Goal: Transaction & Acquisition: Subscribe to service/newsletter

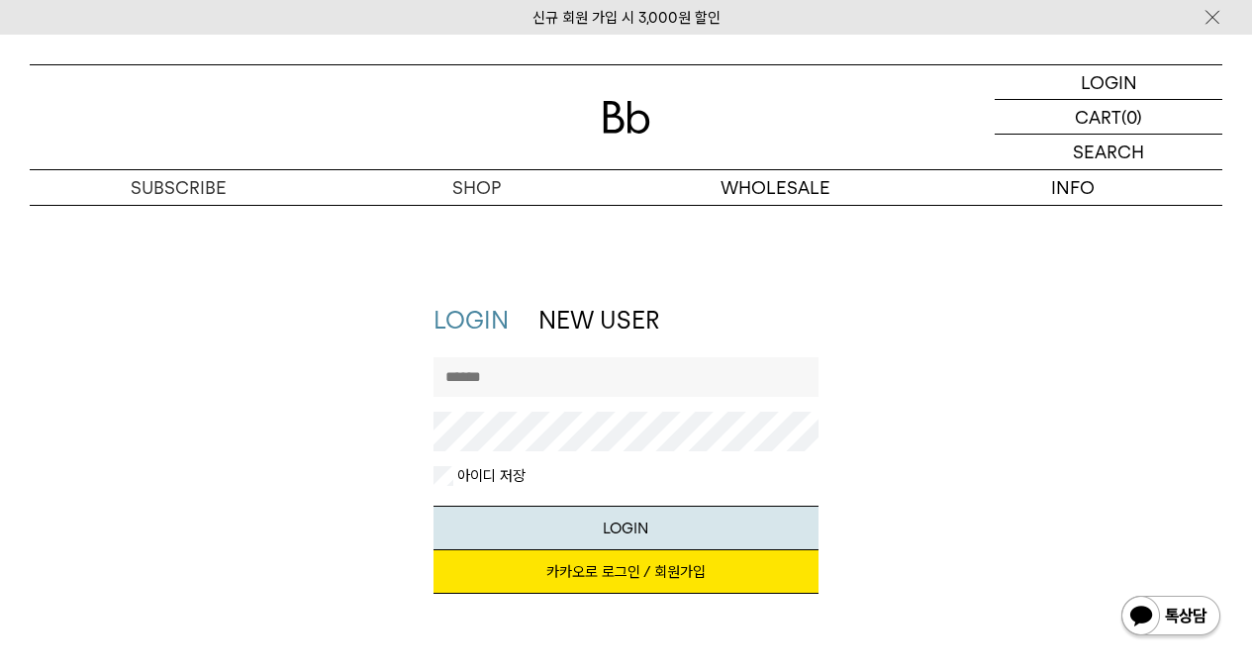
type input "******"
click at [560, 513] on button "LOGIN" at bounding box center [625, 528] width 384 height 45
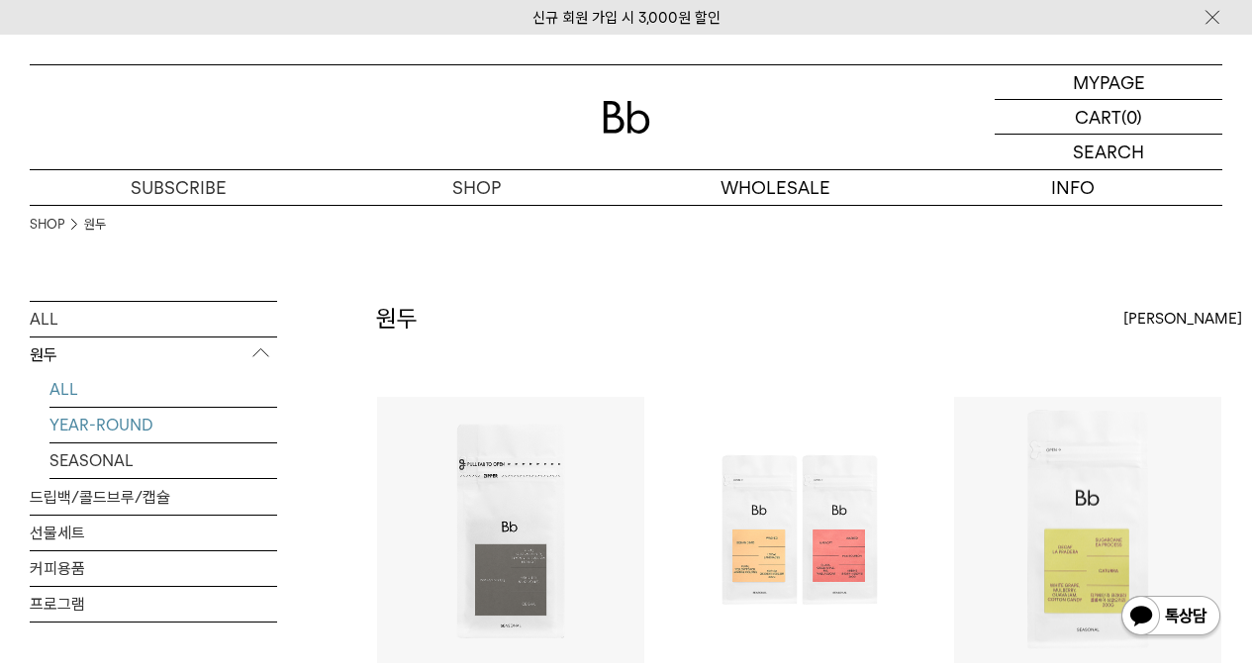
click at [120, 424] on link "YEAR-ROUND" at bounding box center [163, 425] width 228 height 35
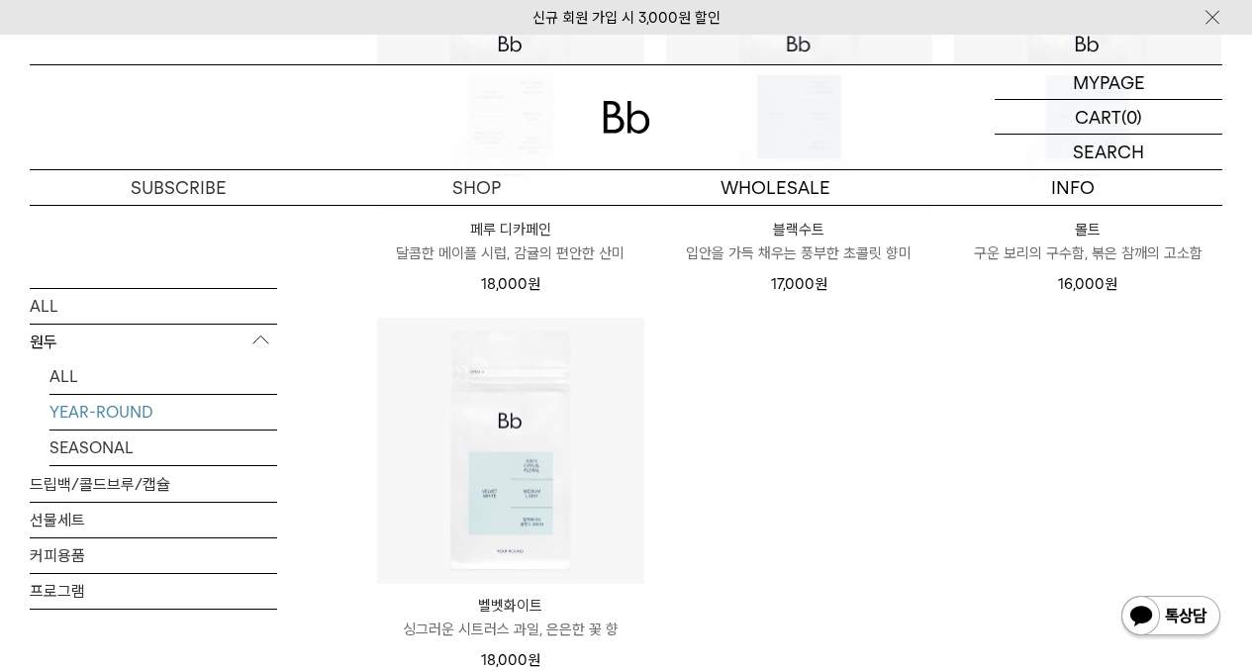
scroll to position [891, 0]
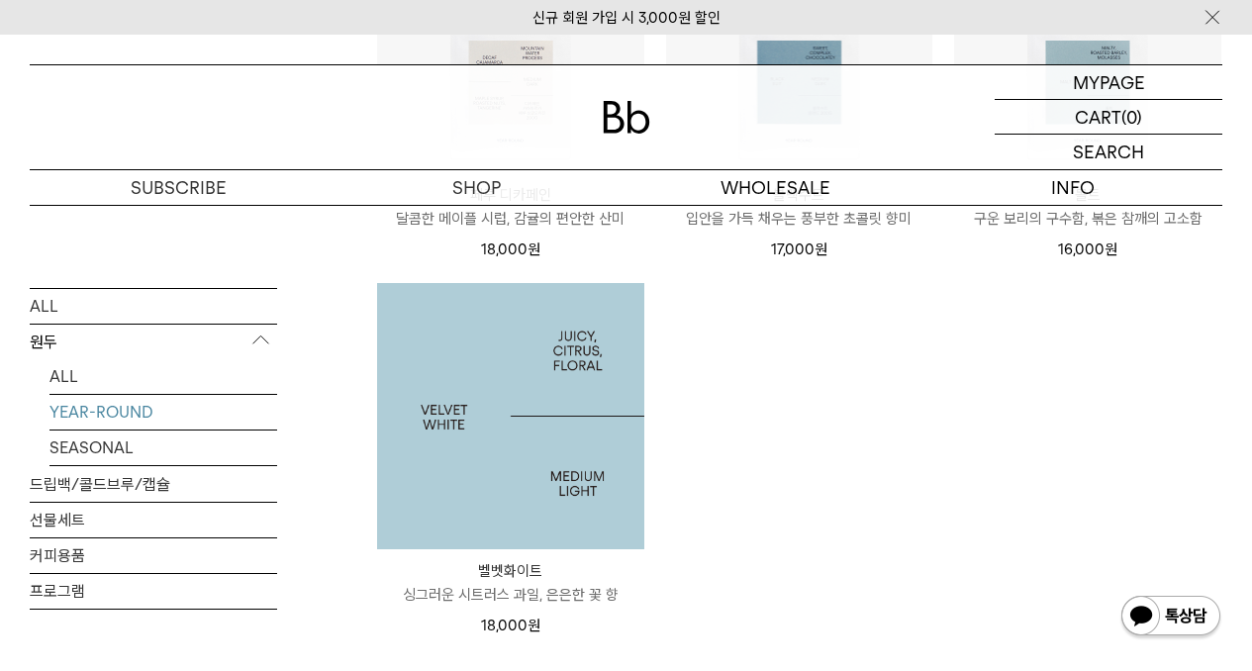
click at [535, 340] on img at bounding box center [510, 416] width 267 height 267
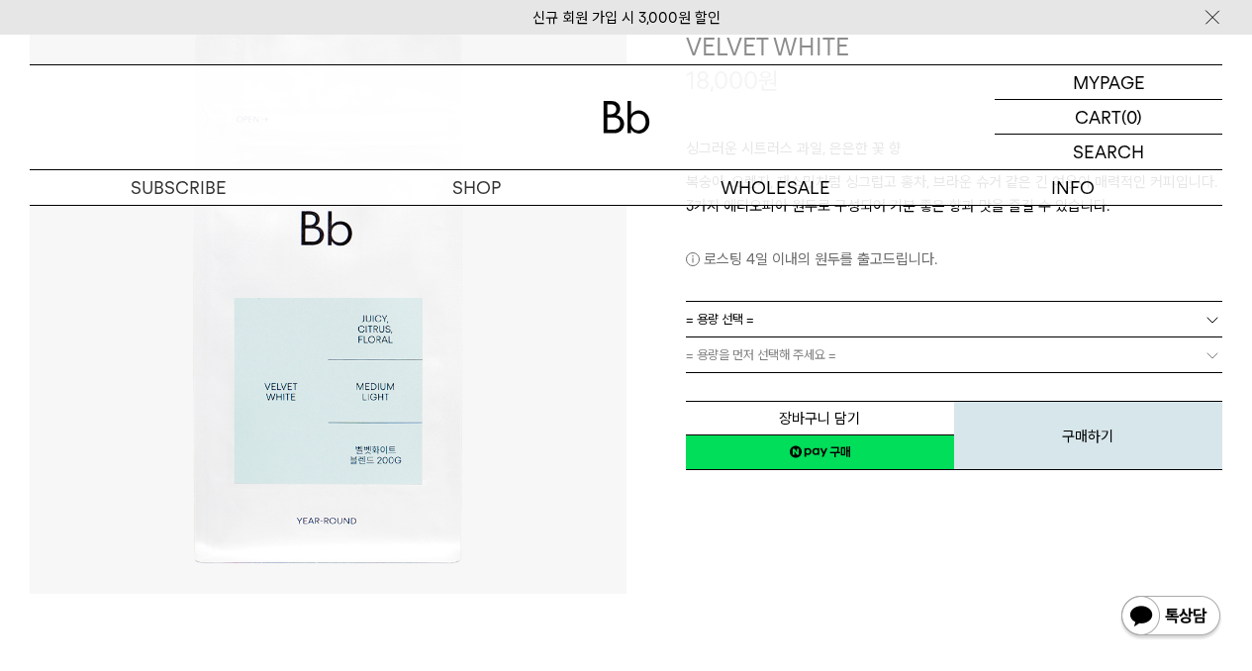
scroll to position [198, 0]
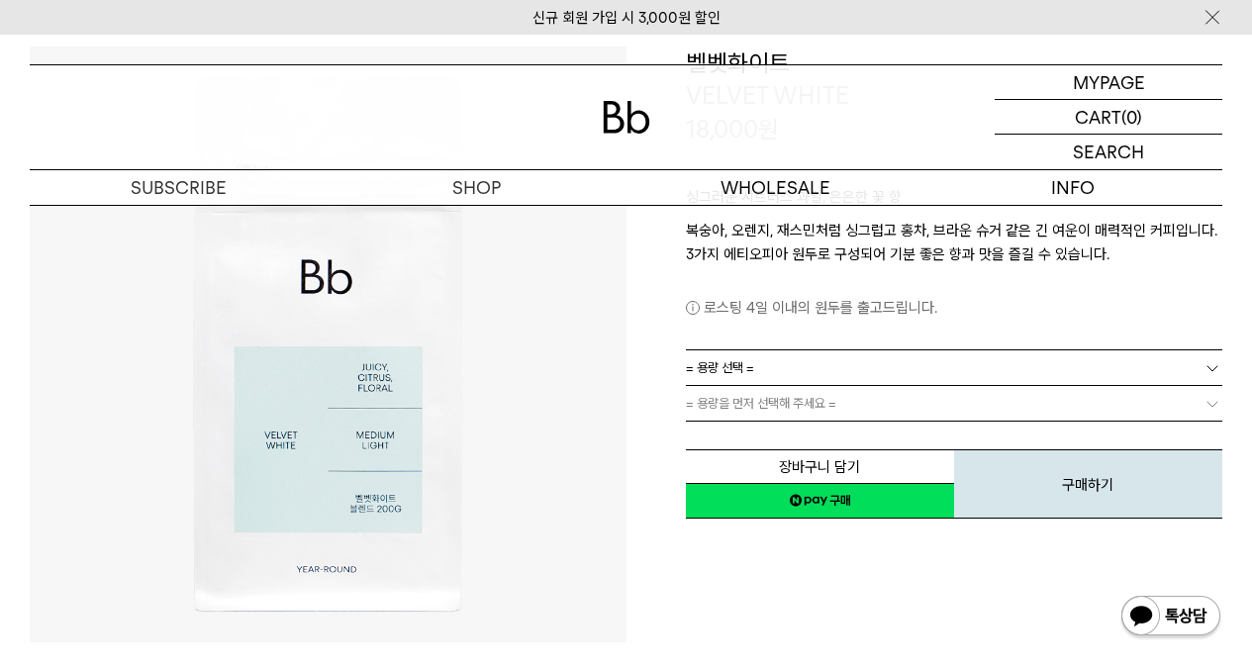
click at [789, 371] on link "= 용량 선택 =" at bounding box center [954, 367] width 537 height 35
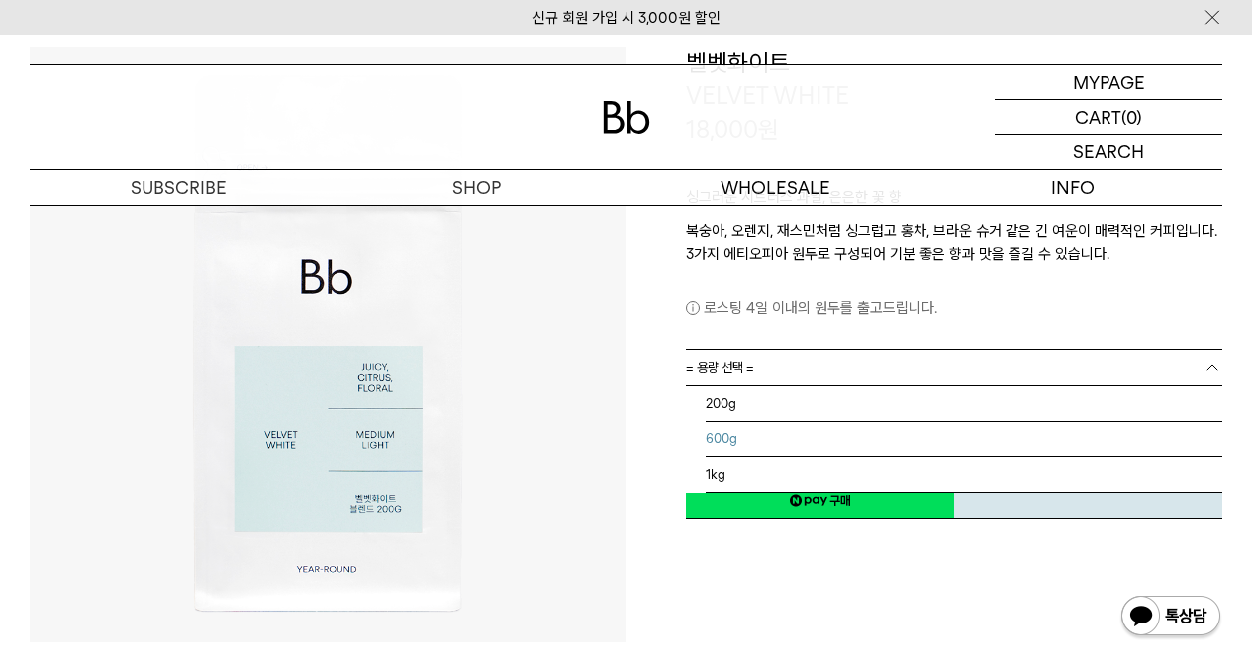
click at [768, 438] on li "600g" at bounding box center [965, 440] width 518 height 36
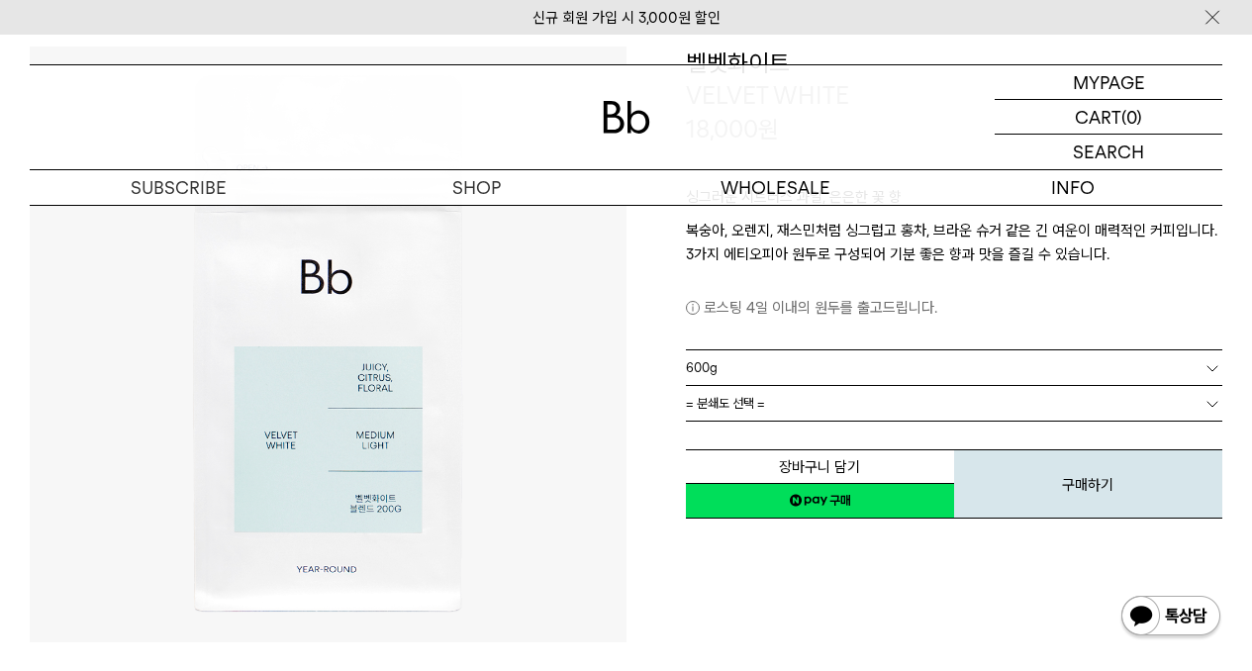
click at [743, 409] on span "= 분쇄도 선택 =" at bounding box center [725, 403] width 79 height 35
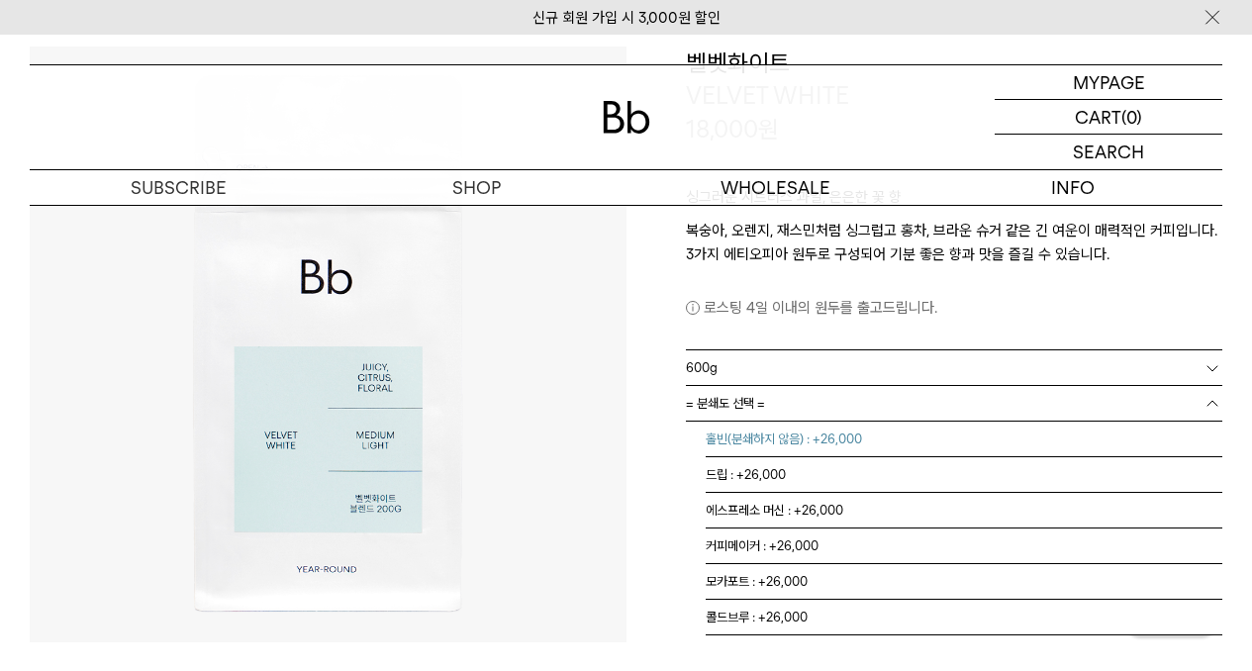
click at [757, 432] on li "홀빈(분쇄하지 않음) : +26,000" at bounding box center [965, 440] width 518 height 36
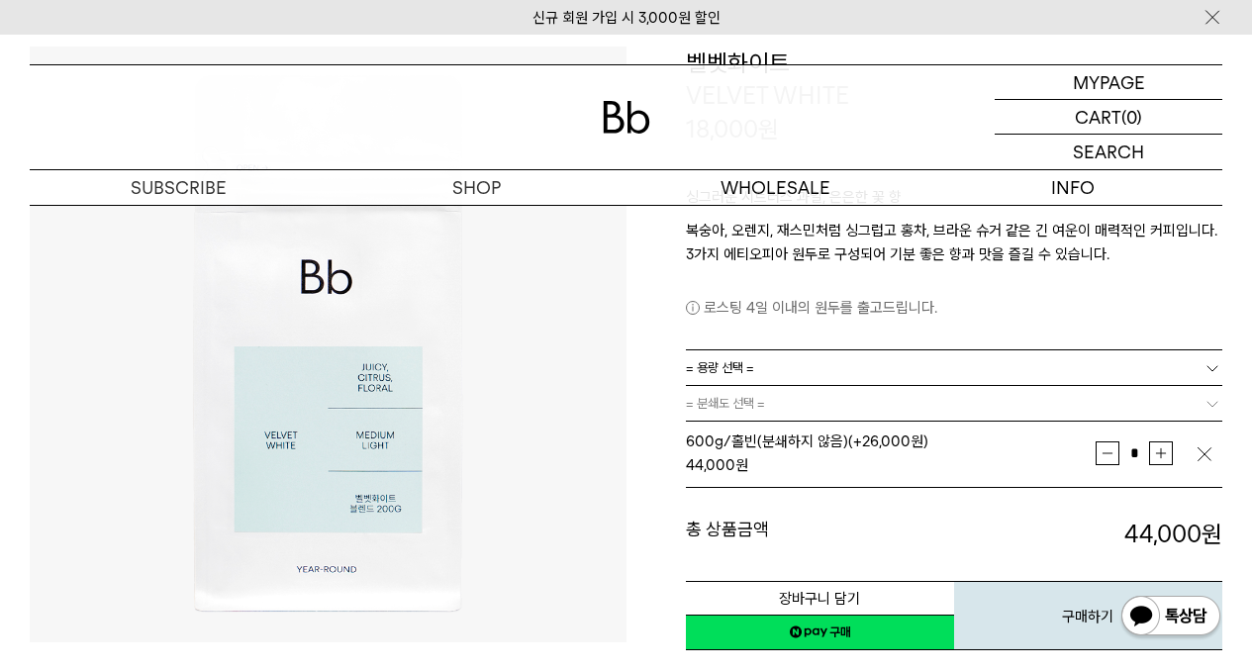
click at [1202, 443] on td at bounding box center [1208, 453] width 28 height 48
click at [1207, 452] on img "button" at bounding box center [1204, 454] width 20 height 20
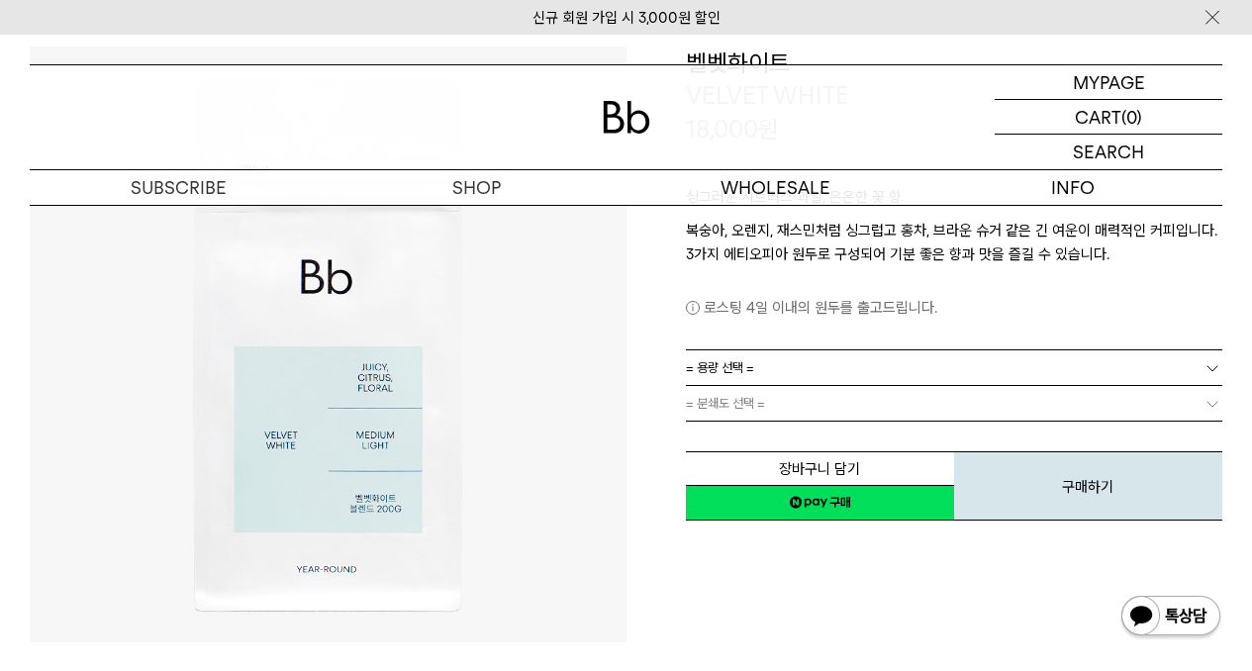
scroll to position [0, 0]
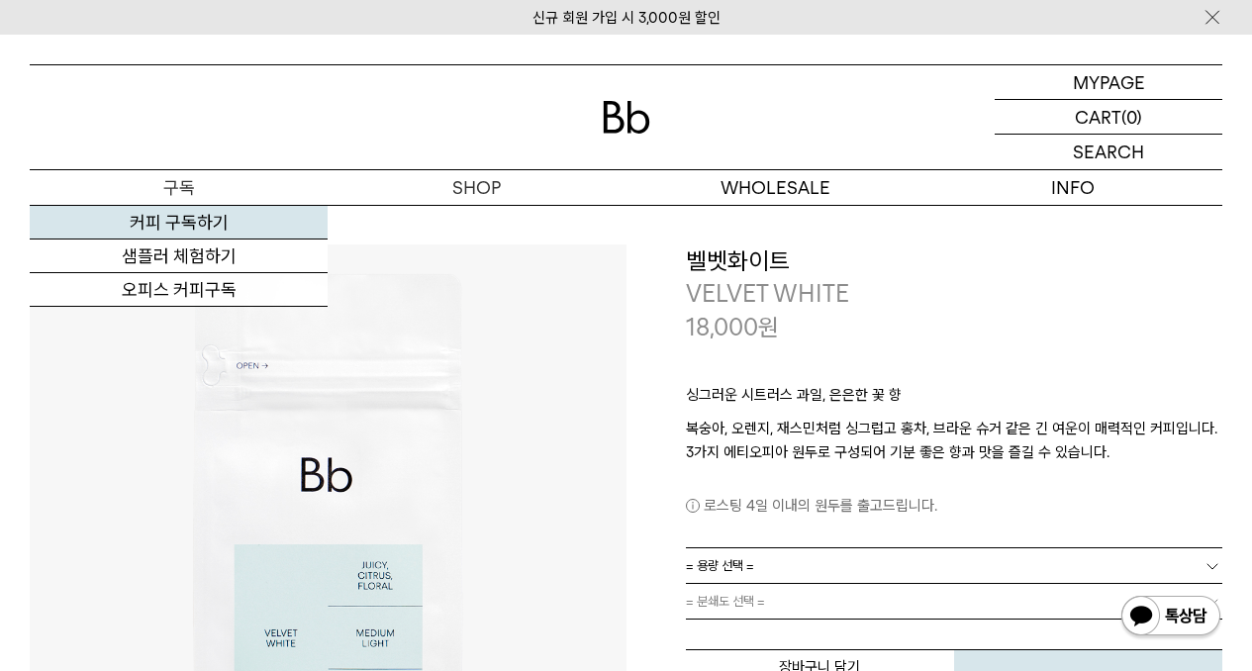
click at [192, 216] on link "커피 구독하기" at bounding box center [179, 223] width 298 height 34
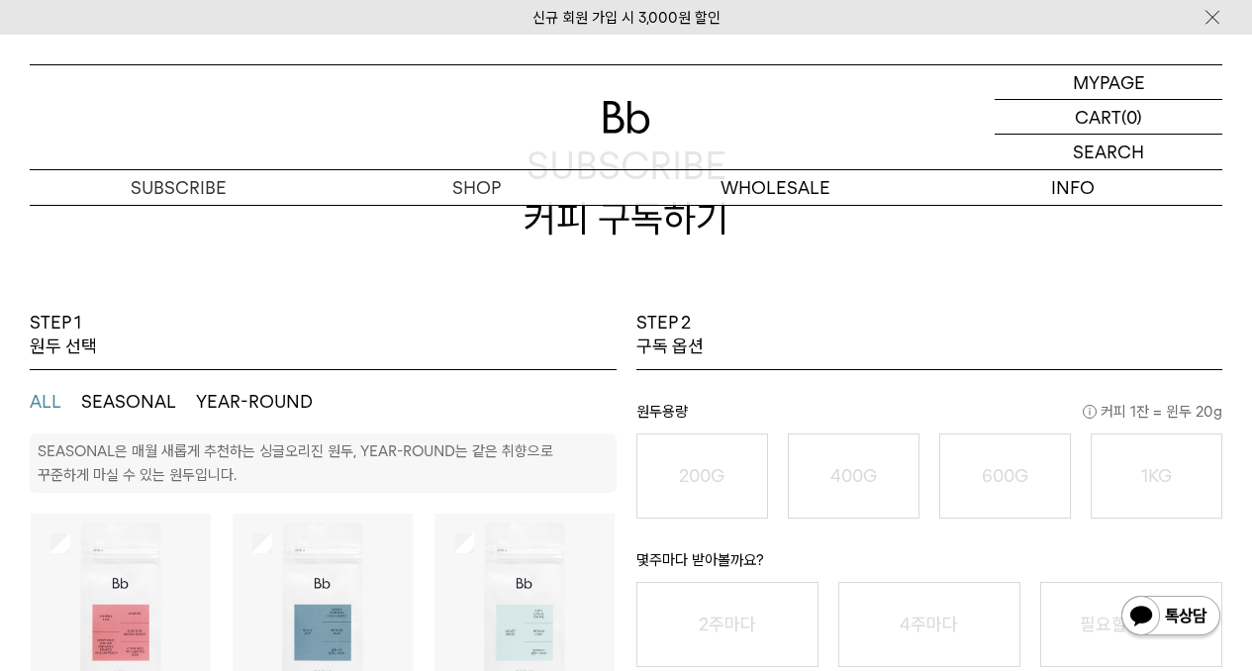
scroll to position [198, 0]
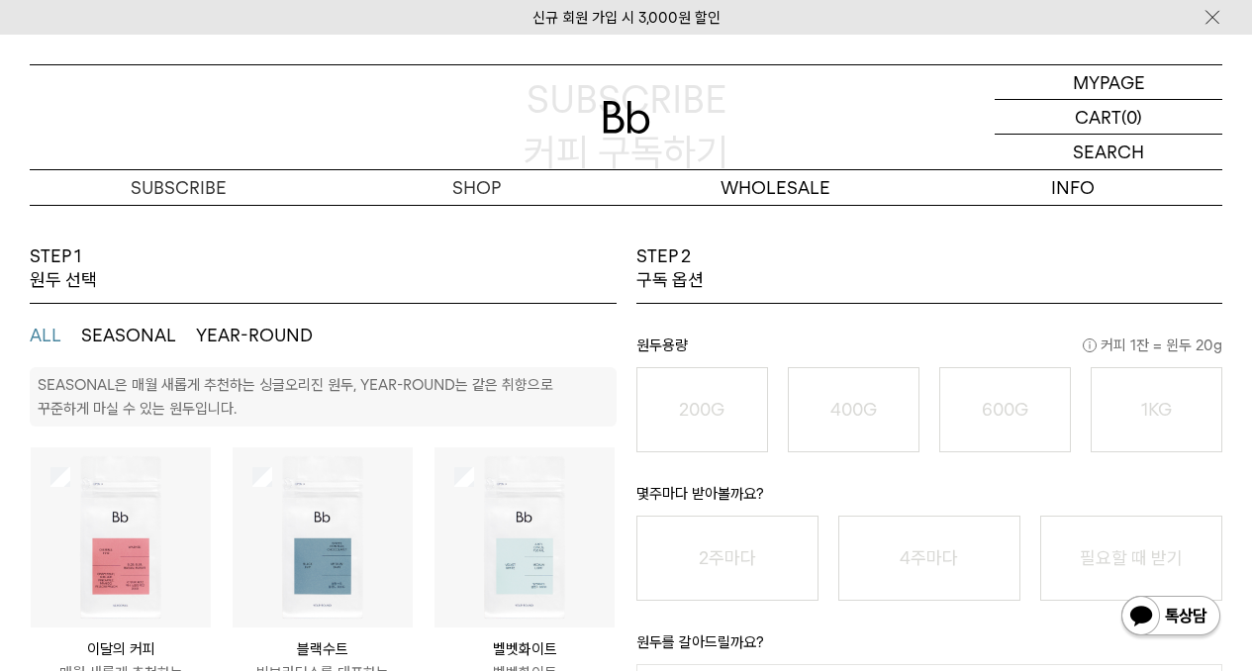
click at [255, 330] on button "YEAR-ROUND" at bounding box center [254, 336] width 117 height 24
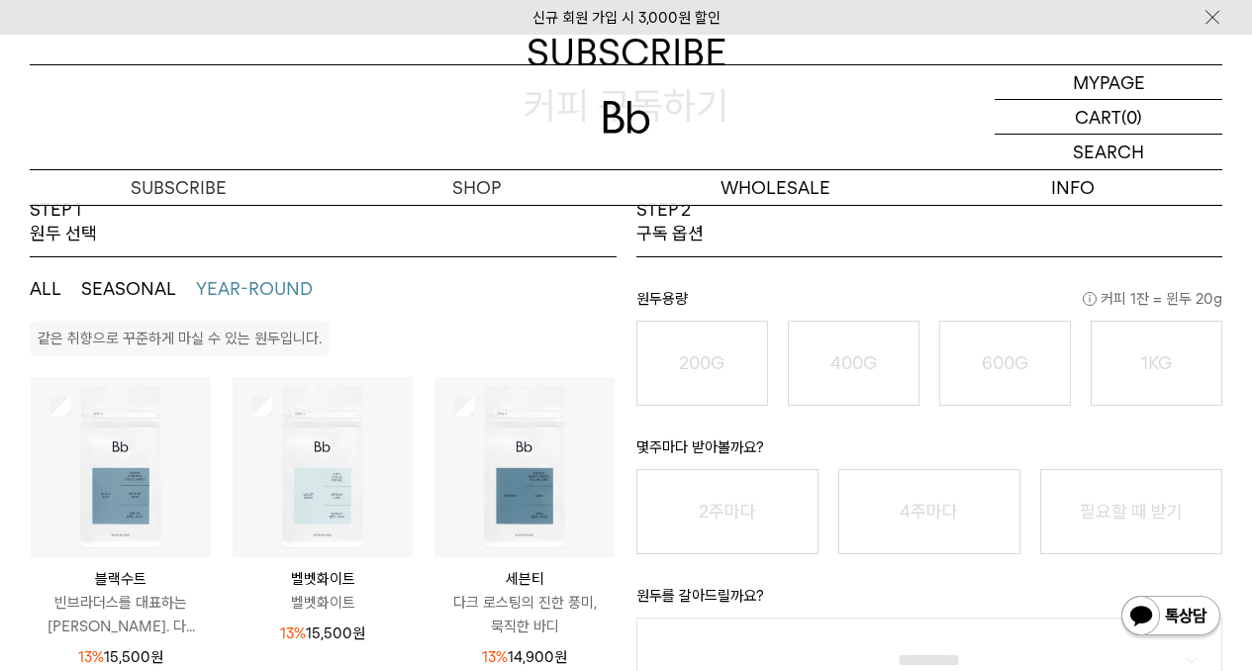
scroll to position [297, 0]
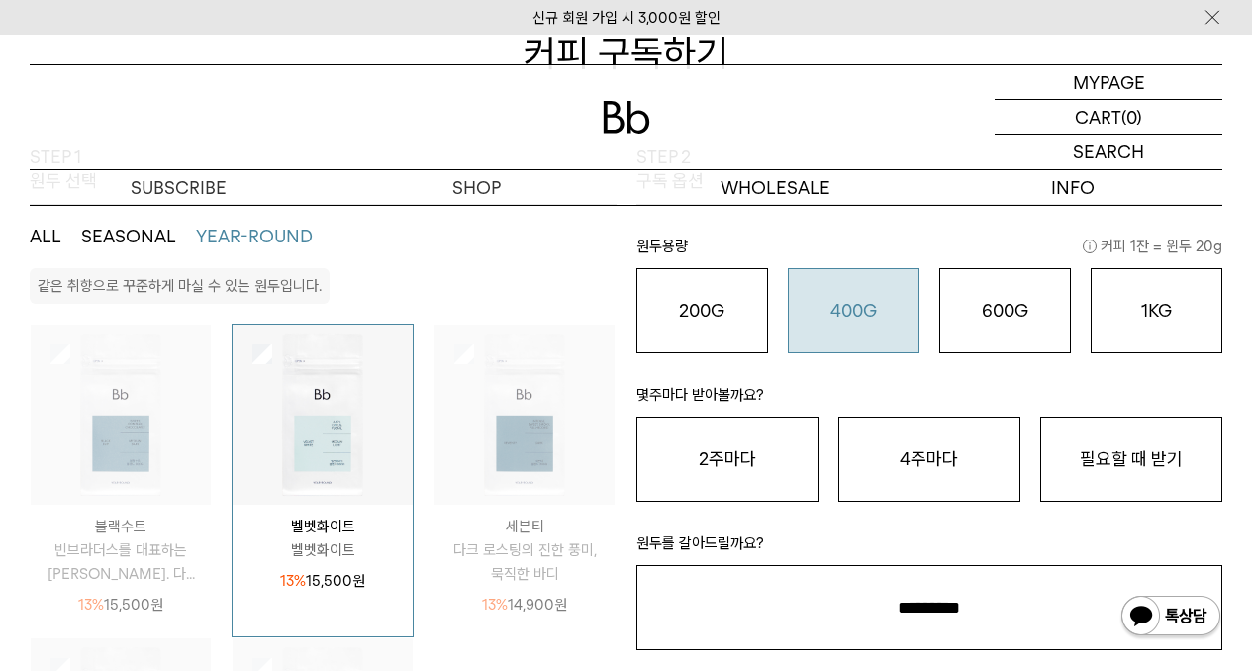
click at [881, 319] on div "400G 31,000 원" at bounding box center [854, 311] width 110 height 24
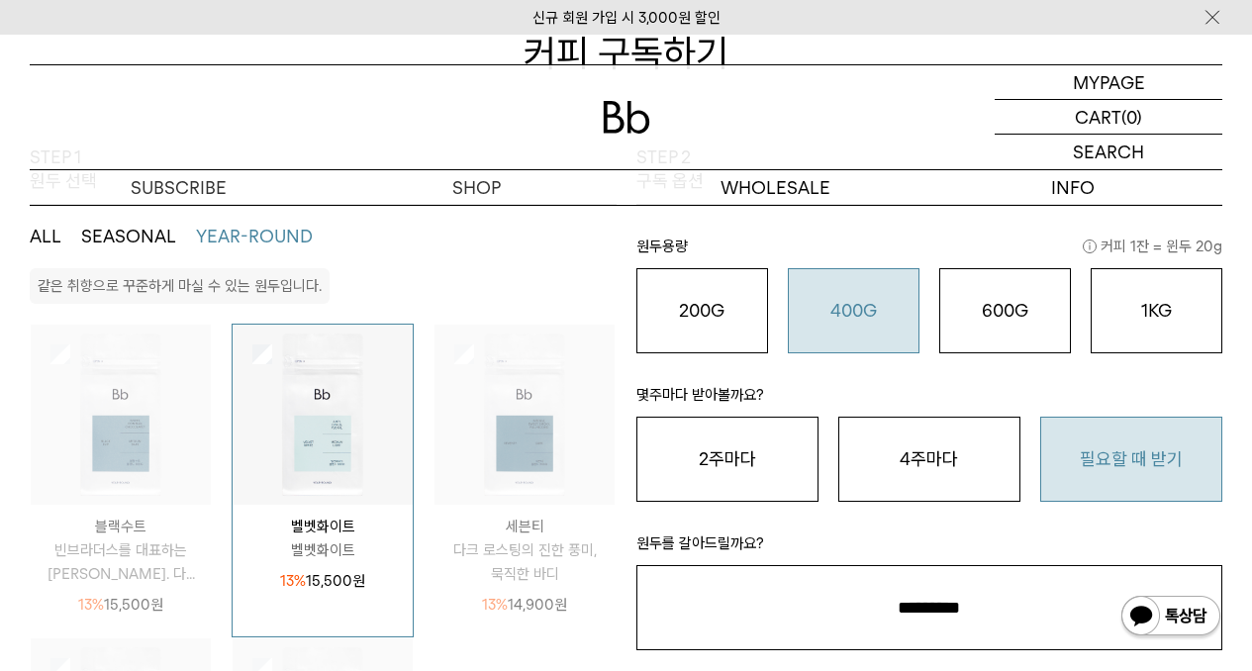
click at [1095, 441] on button "필요할 때 받기" at bounding box center [1131, 459] width 182 height 85
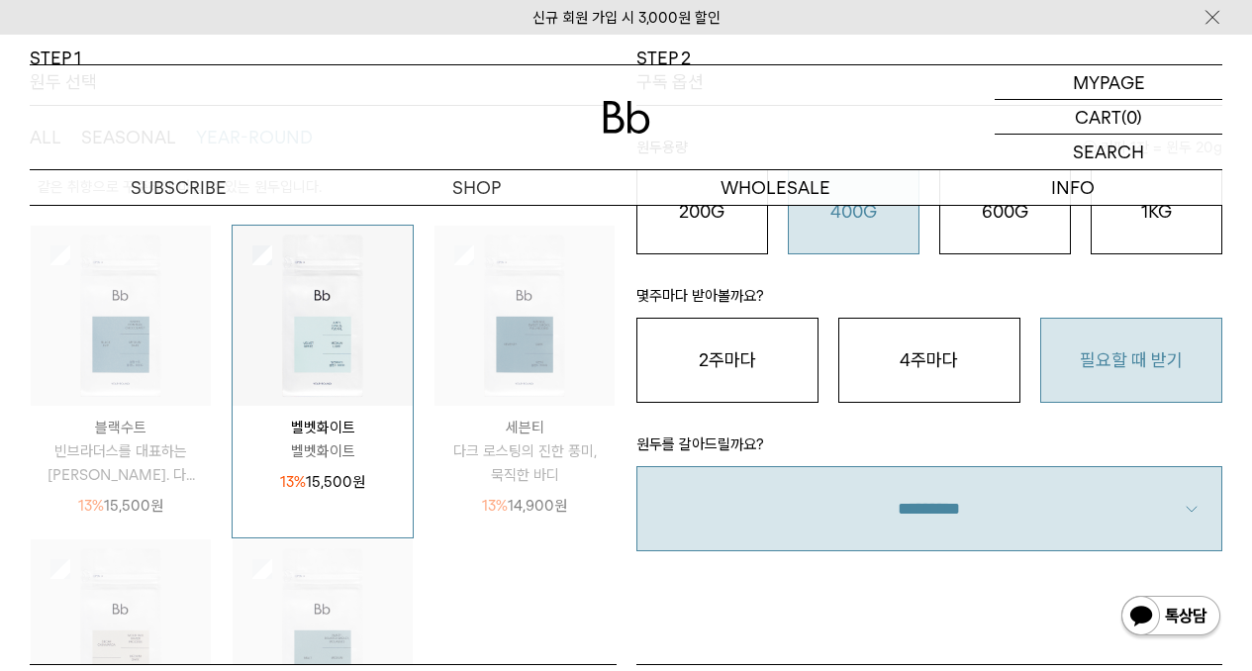
scroll to position [594, 0]
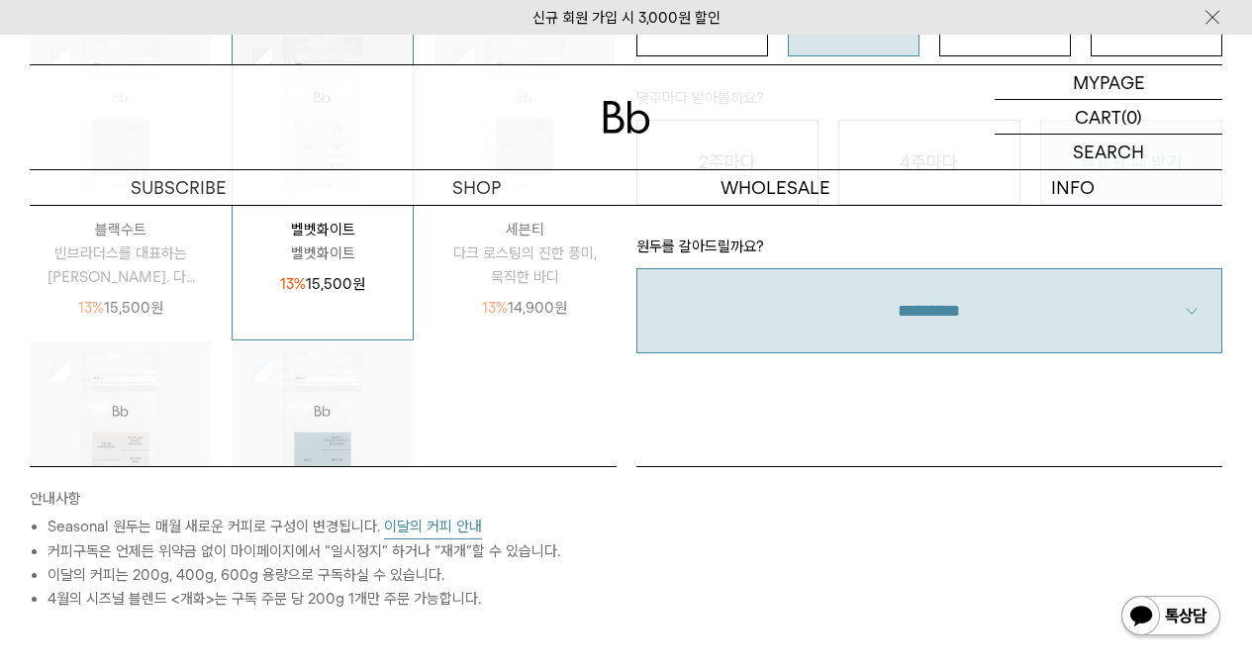
click at [823, 308] on select "**********" at bounding box center [929, 310] width 587 height 85
select select "**"
click at [636, 268] on select "**********" at bounding box center [929, 310] width 587 height 85
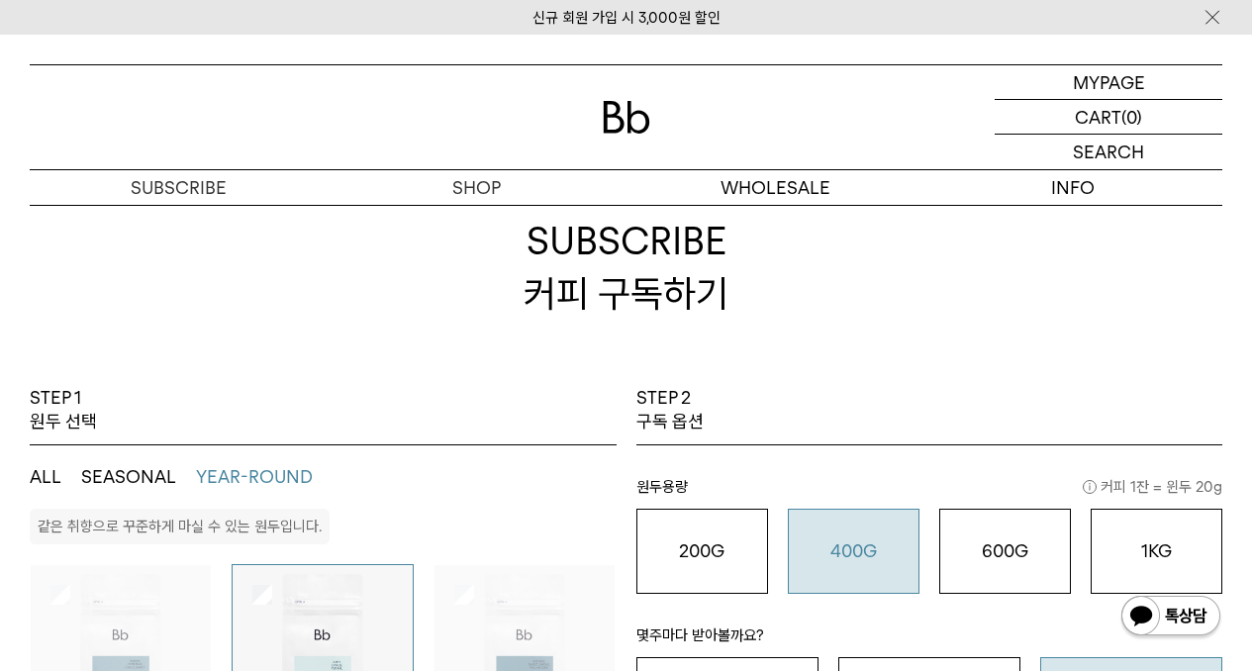
scroll to position [0, 0]
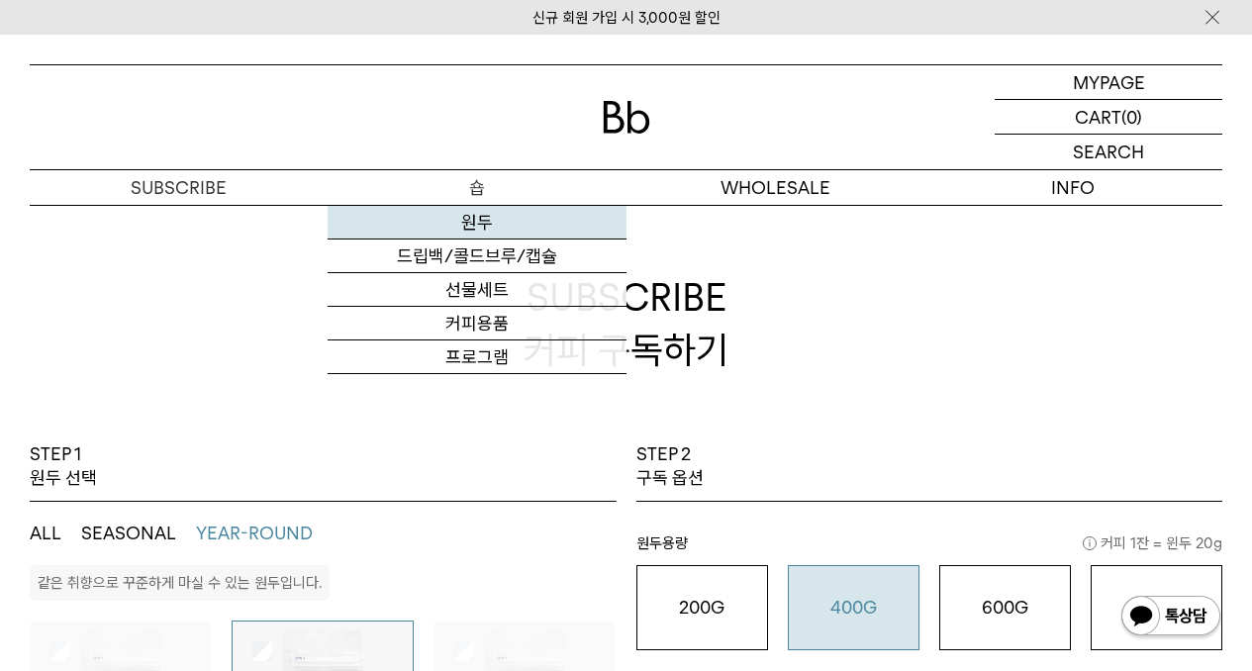
click at [456, 230] on link "원두" at bounding box center [477, 223] width 298 height 34
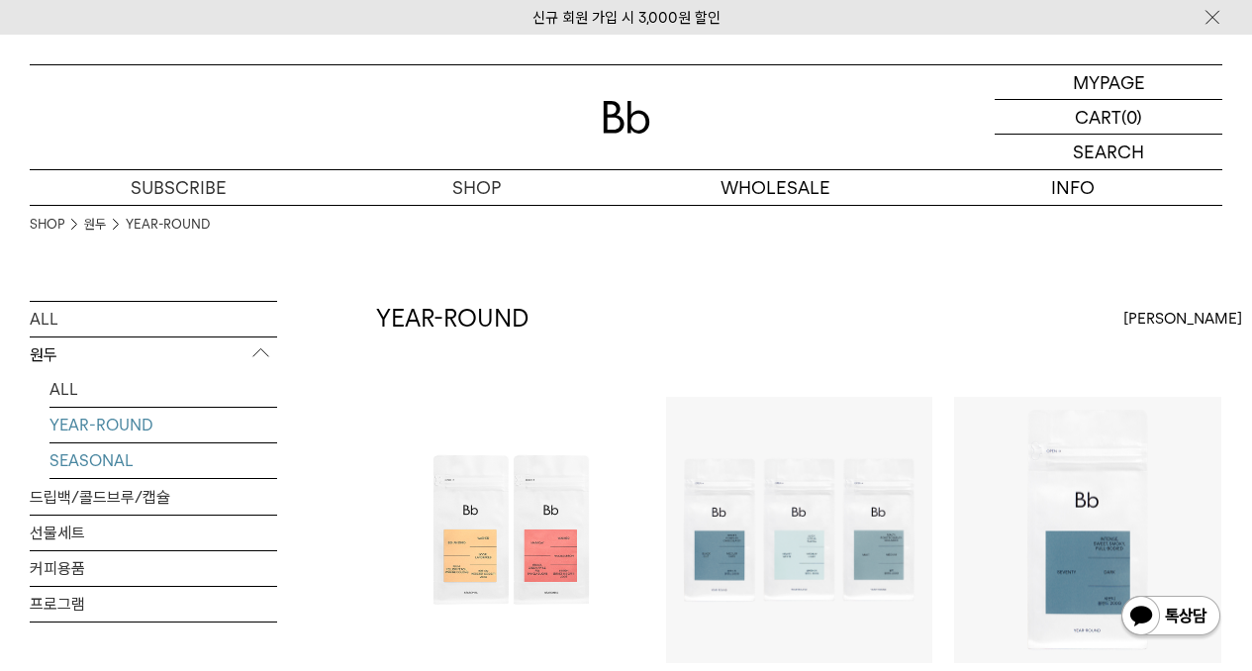
click at [136, 459] on link "SEASONAL" at bounding box center [163, 460] width 228 height 35
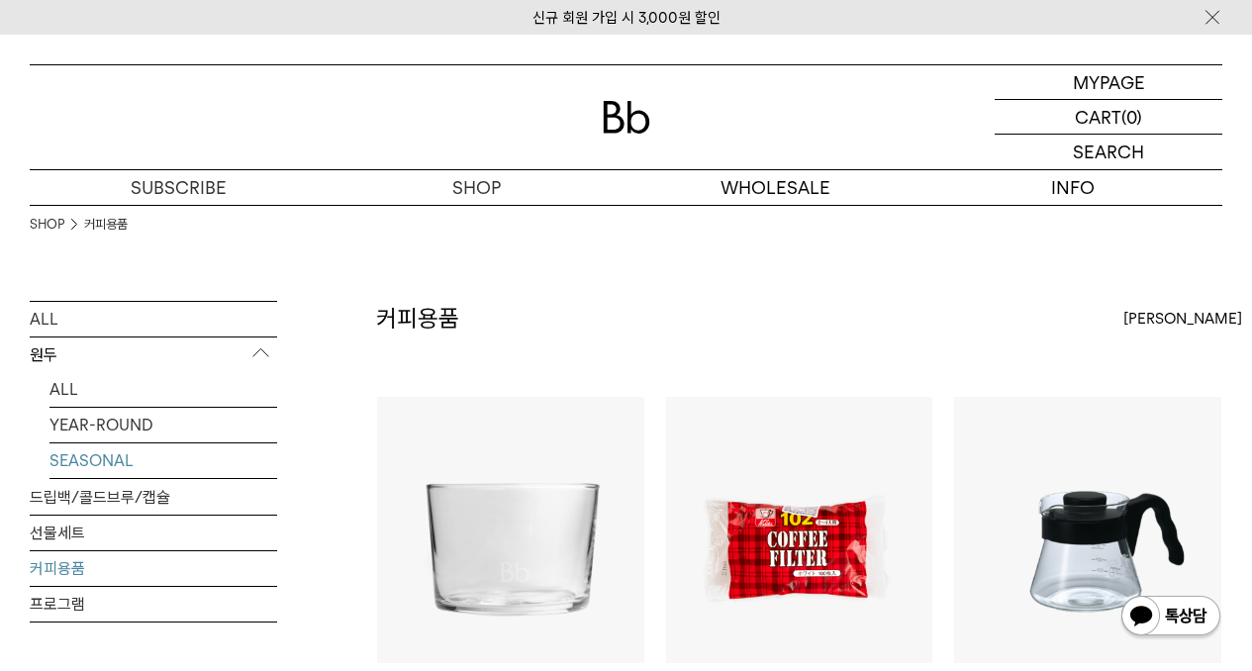
click at [181, 464] on link "SEASONAL" at bounding box center [163, 460] width 228 height 35
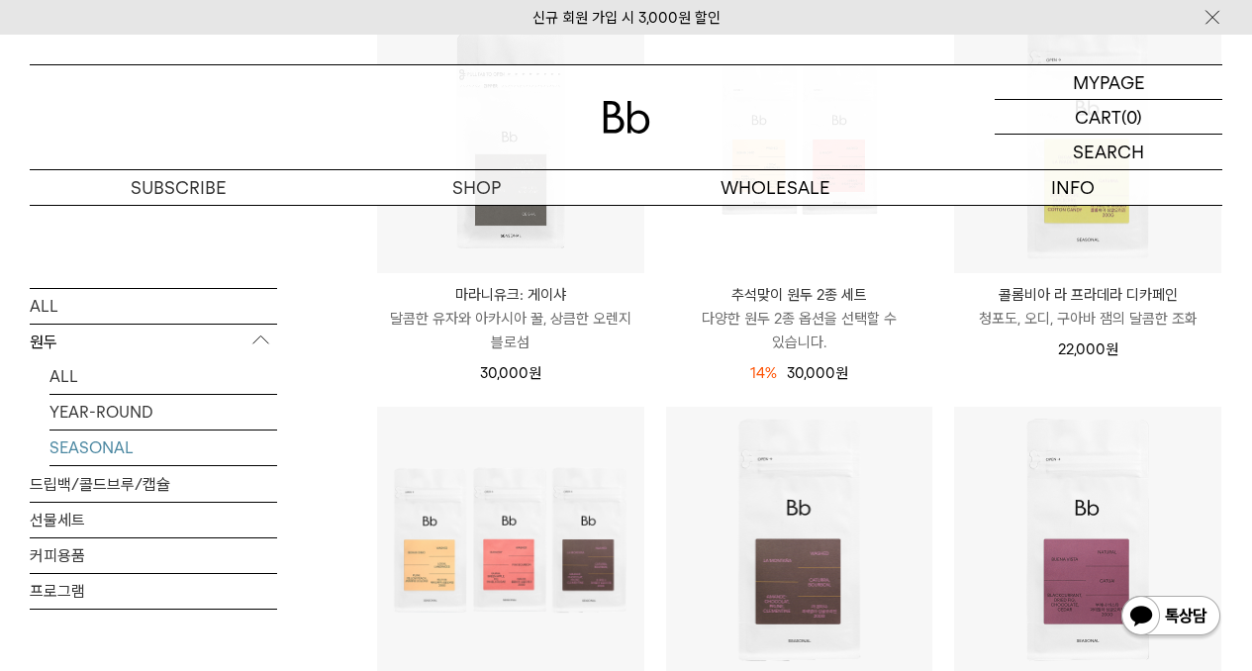
scroll to position [297, 0]
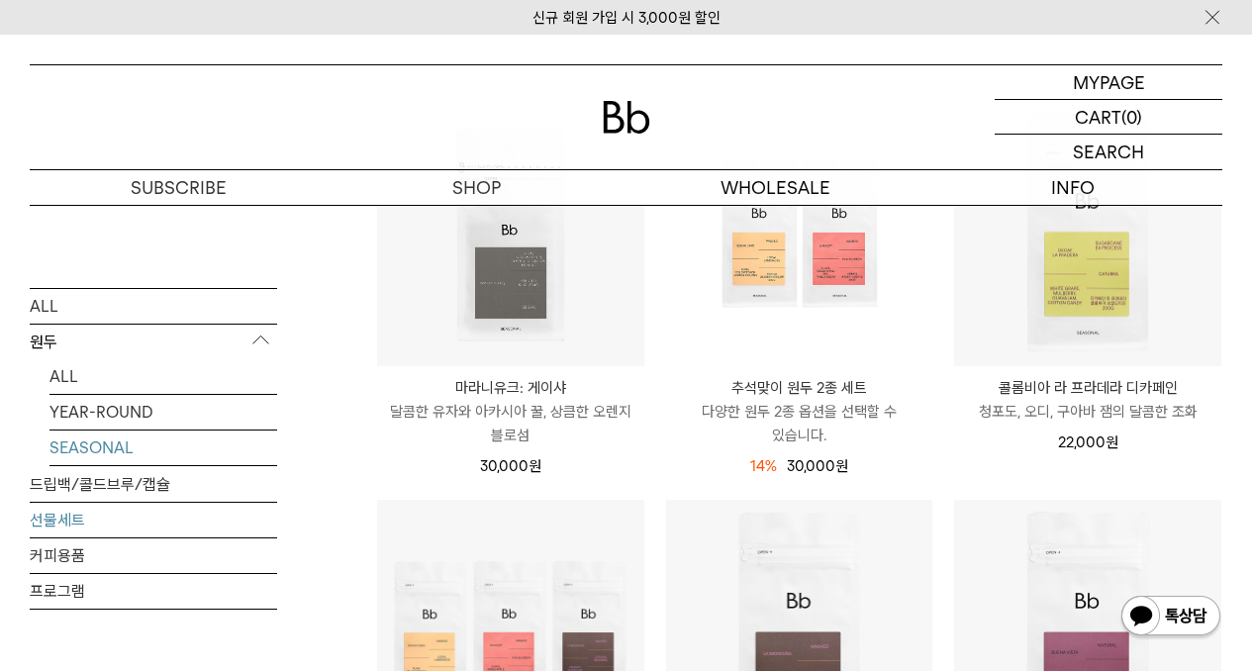
click at [133, 521] on link "선물세트" at bounding box center [153, 519] width 247 height 35
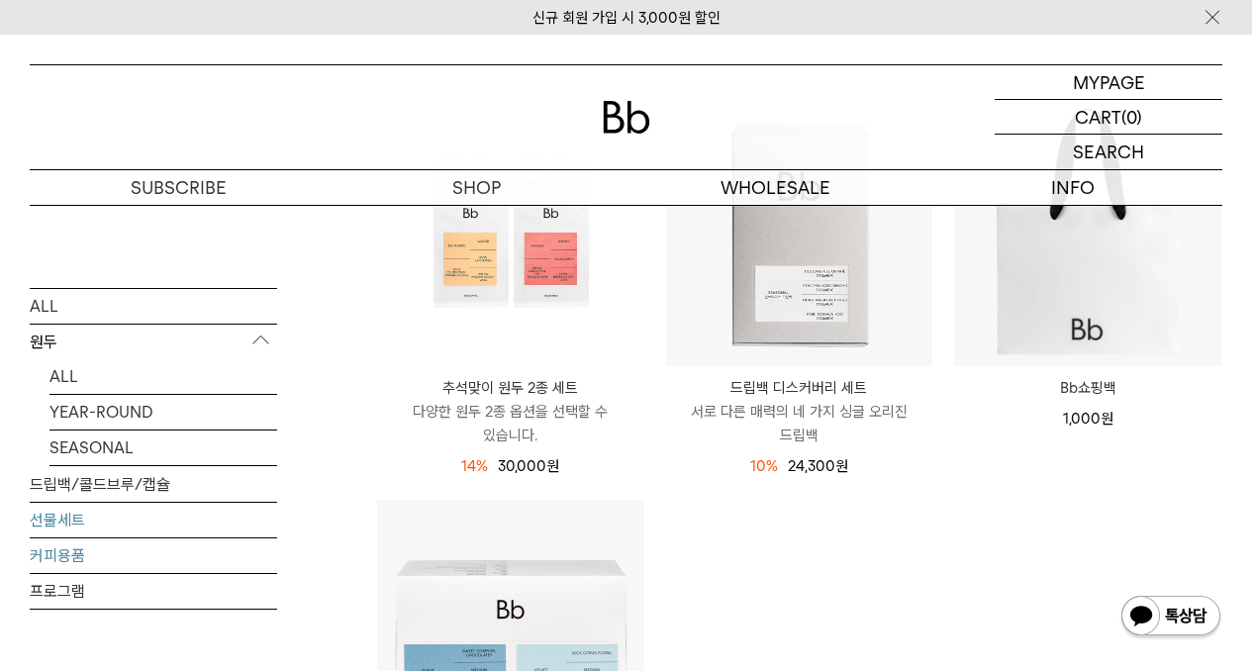
click at [117, 560] on link "커피용품" at bounding box center [153, 554] width 247 height 35
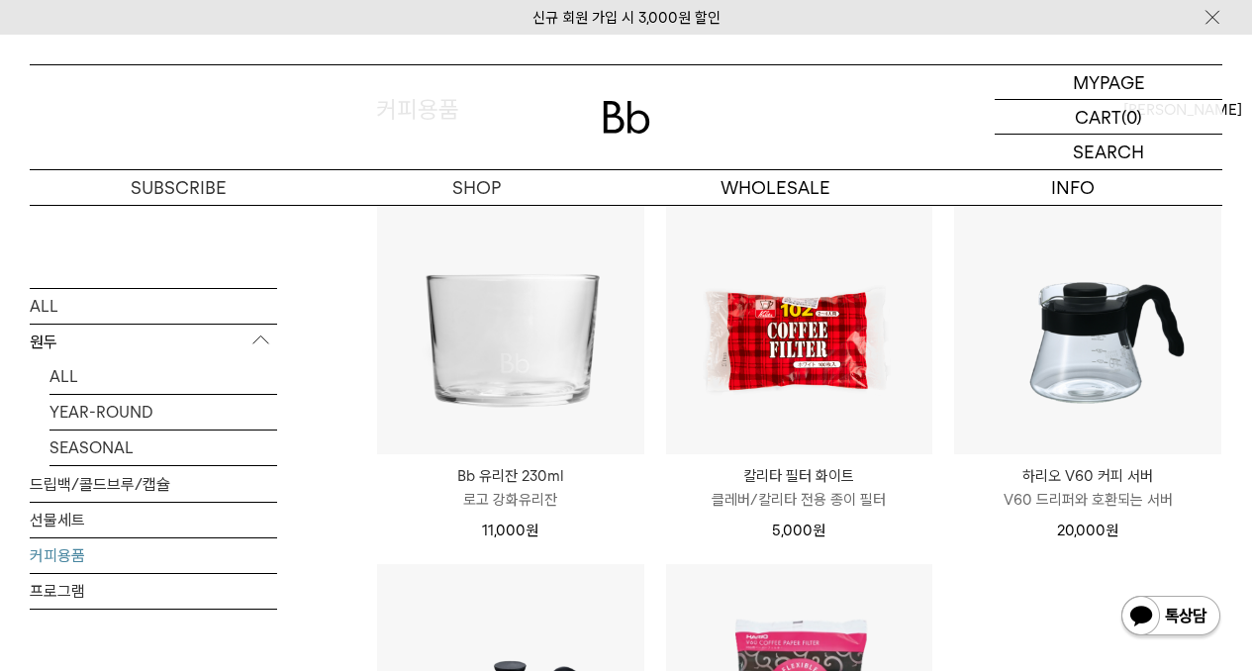
scroll to position [198, 0]
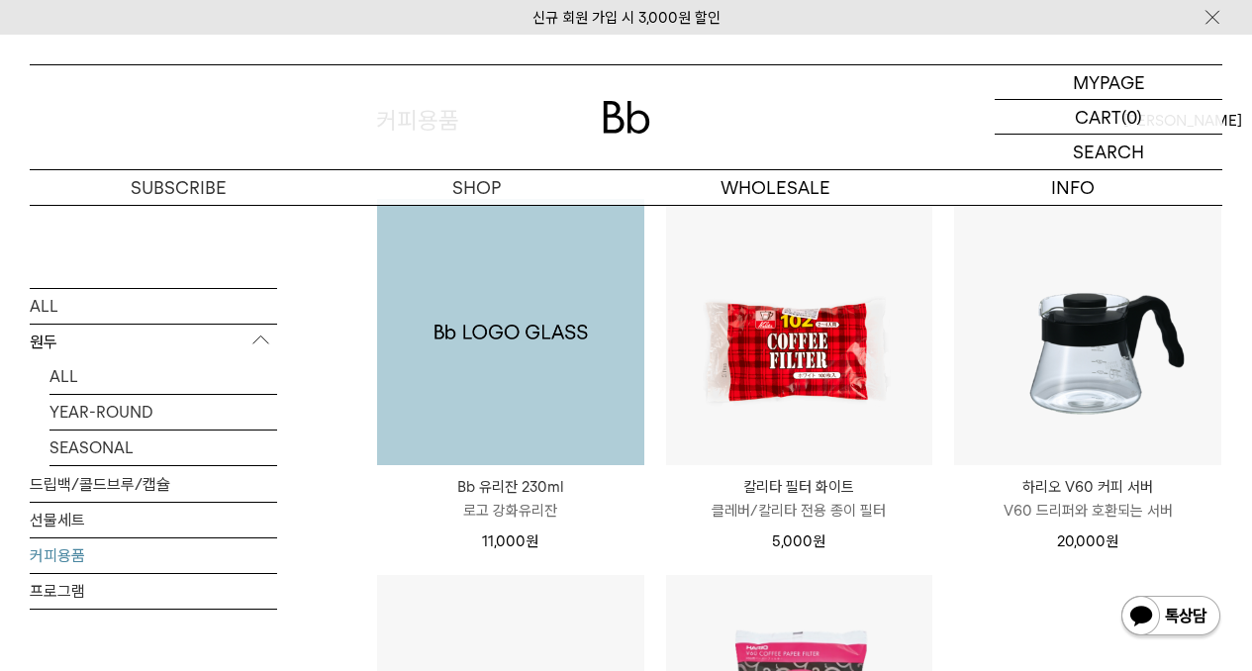
click at [551, 365] on img at bounding box center [510, 332] width 267 height 267
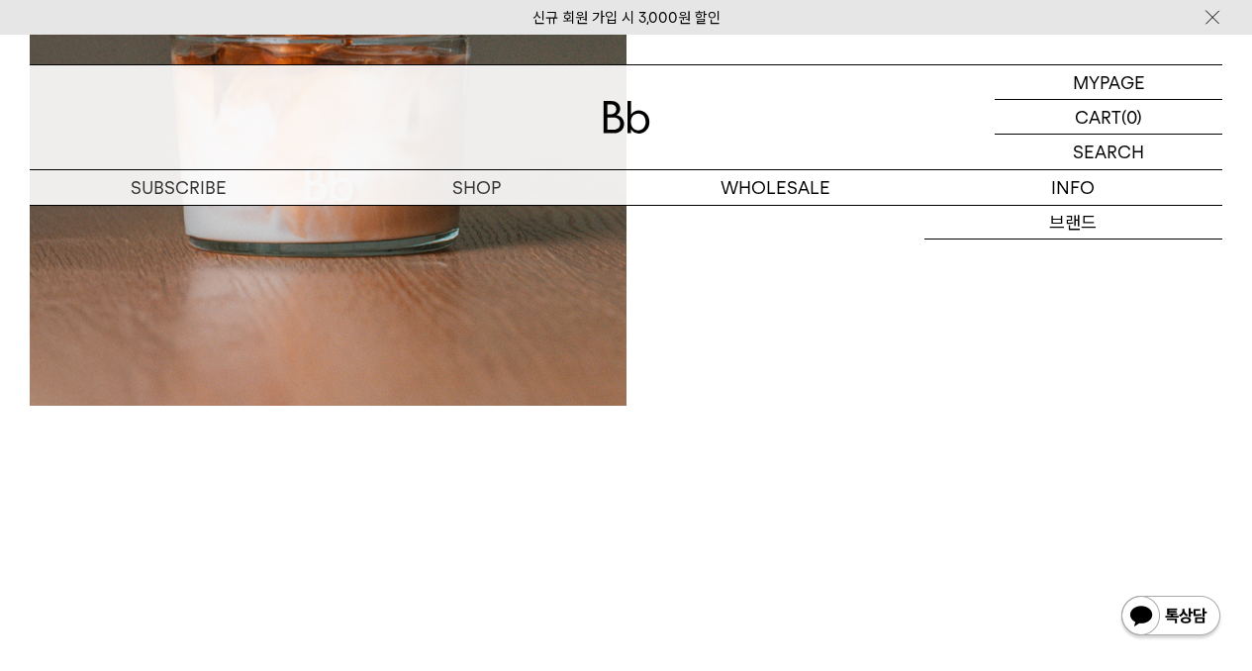
scroll to position [784, 0]
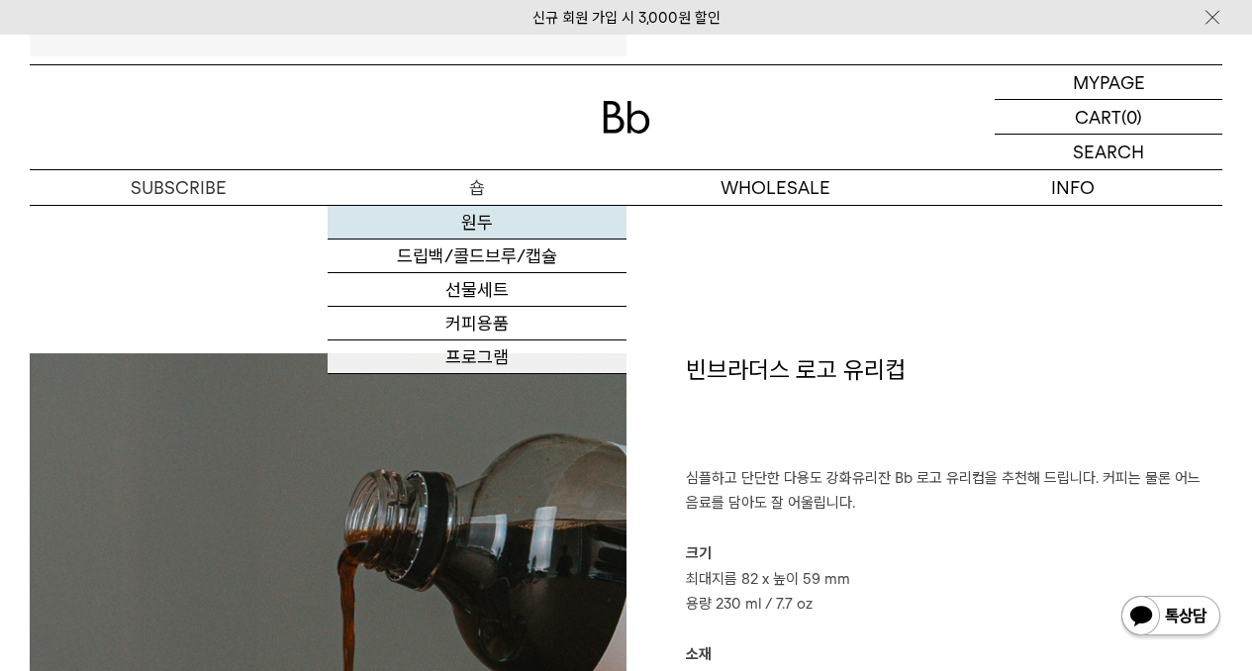
click at [484, 221] on link "원두" at bounding box center [477, 223] width 298 height 34
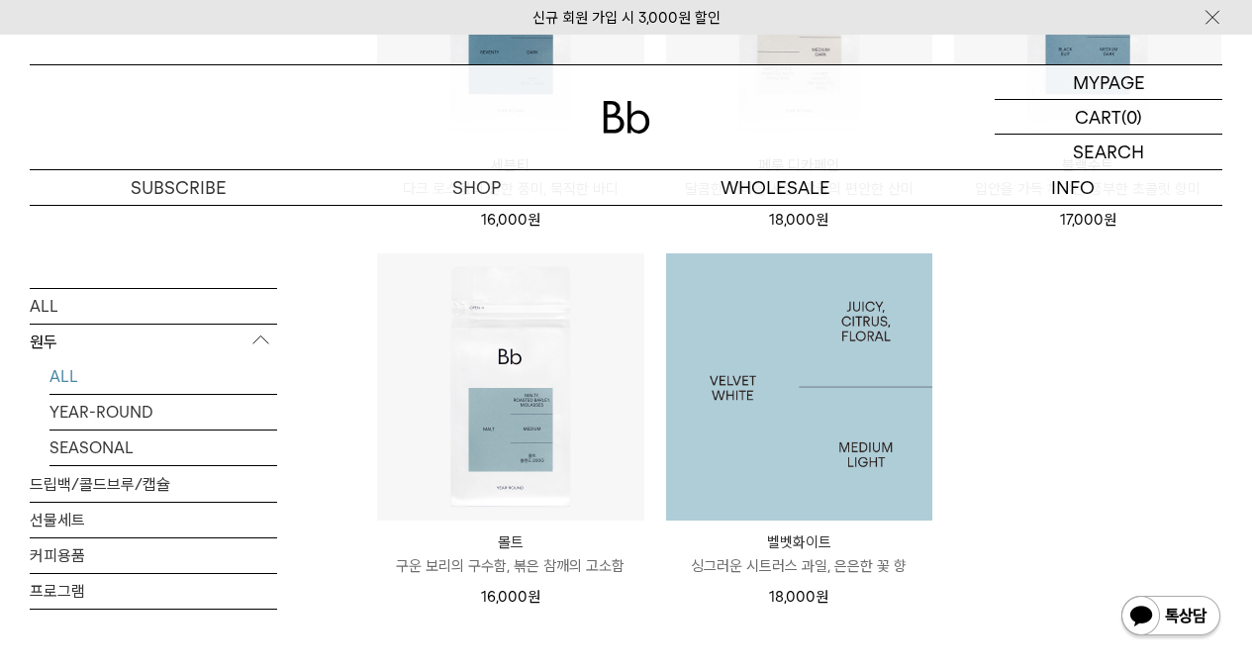
scroll to position [1682, 0]
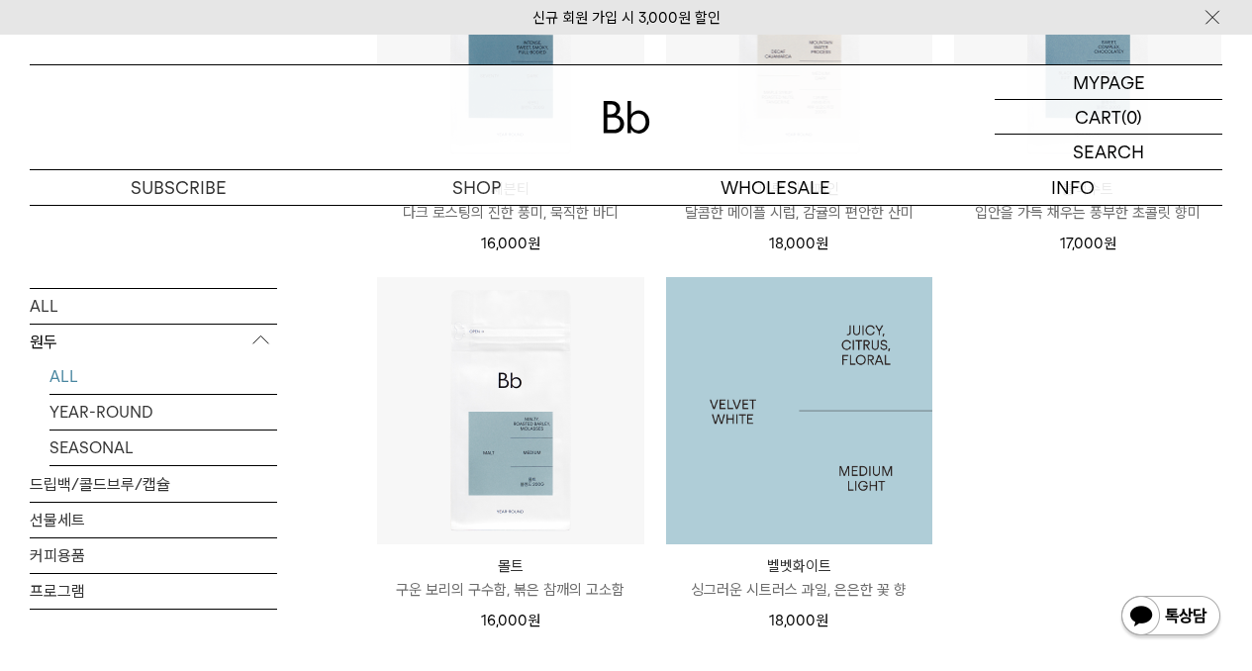
click at [832, 396] on img at bounding box center [799, 410] width 267 height 267
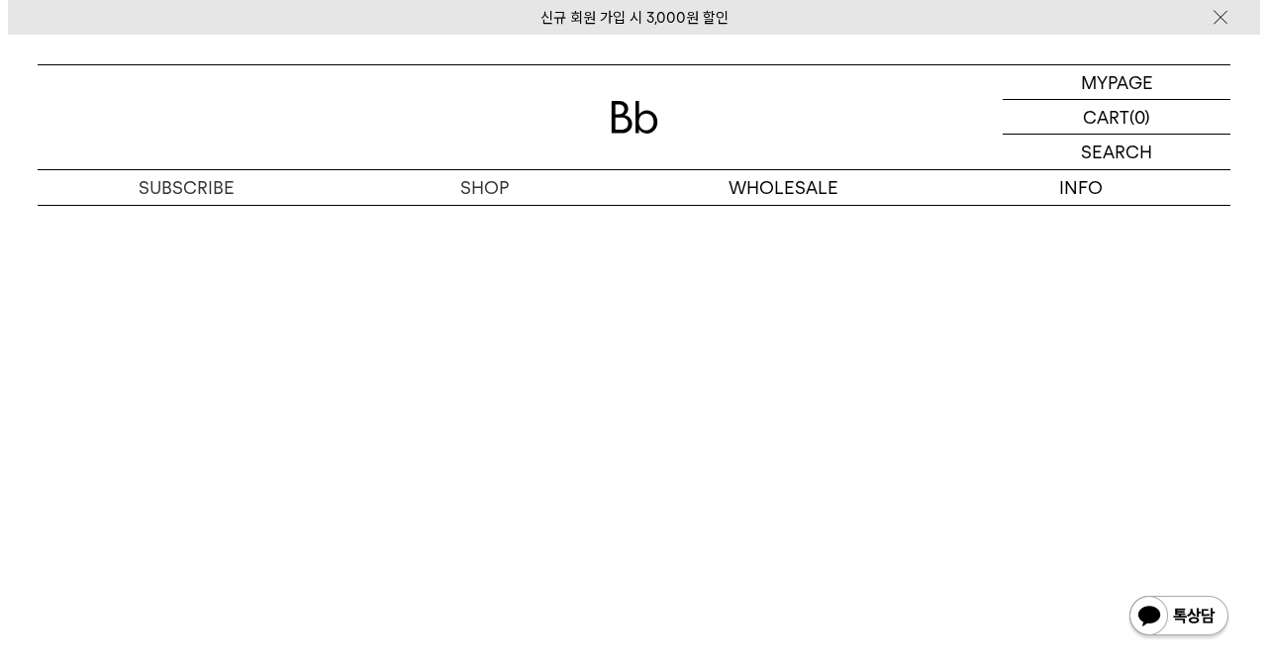
scroll to position [3963, 0]
